Goal: Find specific page/section: Find specific page/section

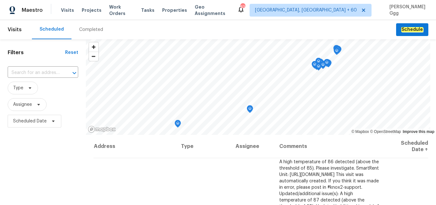
click at [79, 29] on div "Completed" at bounding box center [91, 30] width 24 height 6
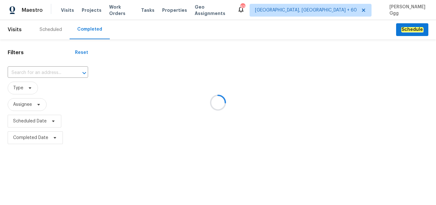
click at [27, 69] on div at bounding box center [218, 102] width 436 height 205
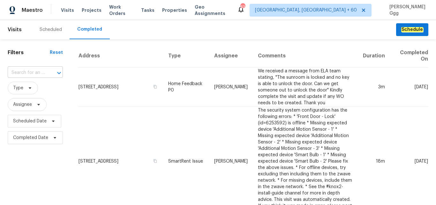
click at [25, 71] on input "text" at bounding box center [26, 73] width 37 height 10
paste input "[STREET_ADDRESS]"
type input "[STREET_ADDRESS]"
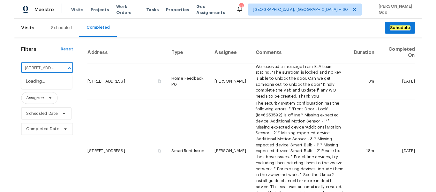
scroll to position [0, 49]
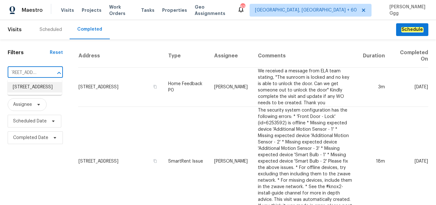
click at [30, 93] on li "[STREET_ADDRESS]" at bounding box center [35, 87] width 54 height 11
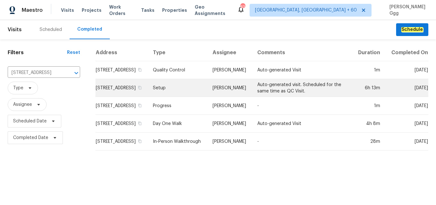
click at [183, 96] on td "Setup" at bounding box center [178, 88] width 60 height 18
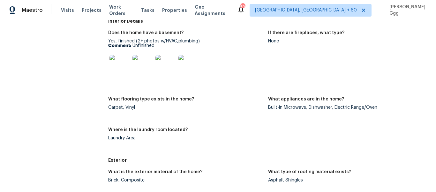
scroll to position [242, 0]
